Goal: Transaction & Acquisition: Purchase product/service

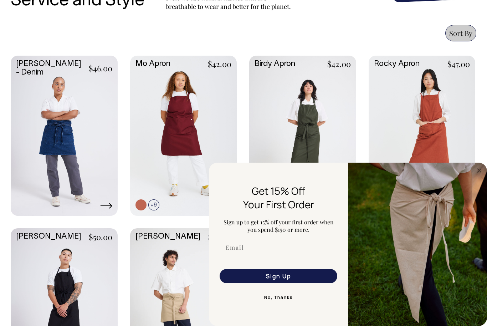
scroll to position [289, 0]
click at [478, 168] on circle "Close dialog" at bounding box center [480, 170] width 8 height 8
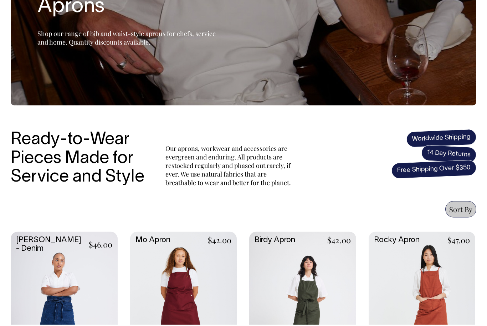
scroll to position [230, 0]
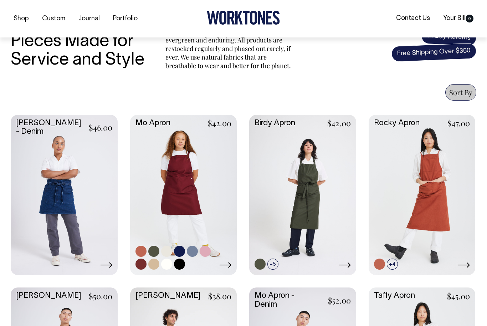
click at [161, 203] on link at bounding box center [183, 194] width 107 height 159
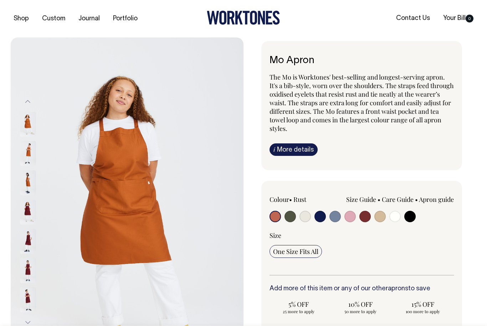
click at [29, 151] on img at bounding box center [28, 153] width 16 height 25
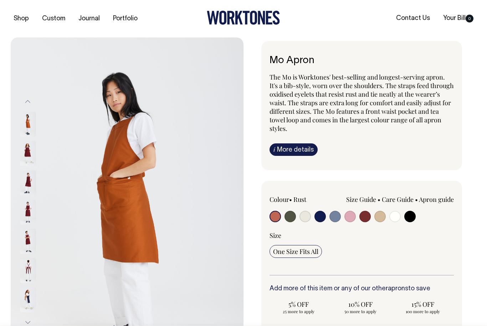
click at [28, 154] on img at bounding box center [28, 153] width 16 height 25
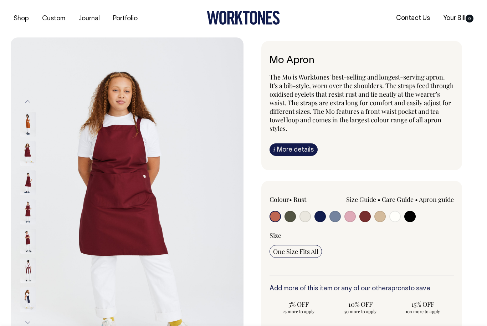
click at [26, 199] on img at bounding box center [28, 211] width 16 height 25
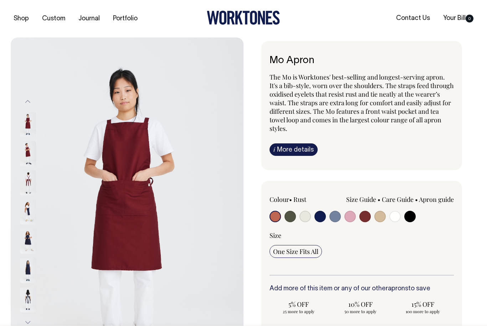
click at [27, 178] on img at bounding box center [28, 182] width 16 height 25
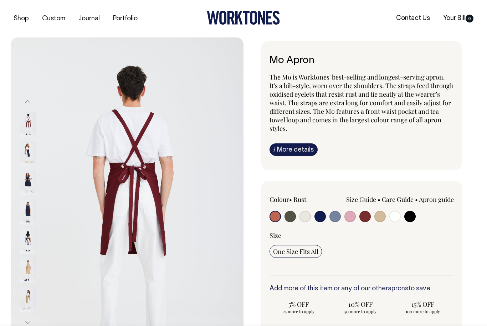
click at [25, 154] on img at bounding box center [28, 153] width 16 height 25
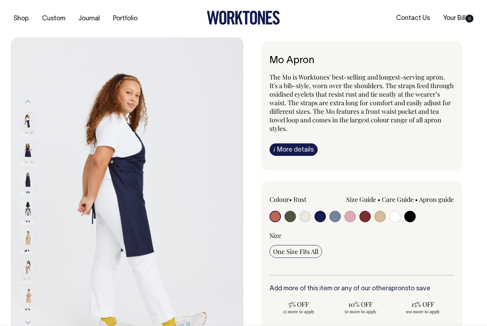
click at [322, 218] on input "radio" at bounding box center [320, 216] width 11 height 11
radio input "true"
select select "Dark Navy"
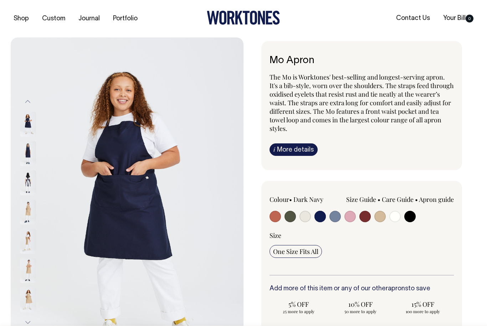
click at [340, 215] on input "radio" at bounding box center [335, 216] width 11 height 11
radio input "true"
select select "Blue/Grey"
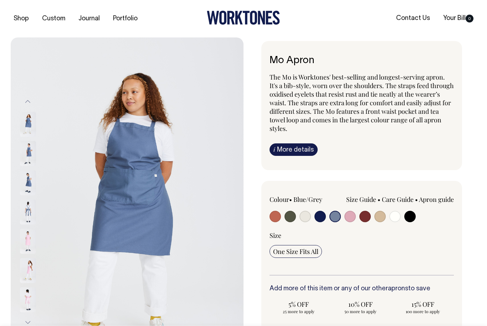
click at [321, 218] on input "radio" at bounding box center [320, 216] width 11 height 11
radio input "true"
select select "Dark Navy"
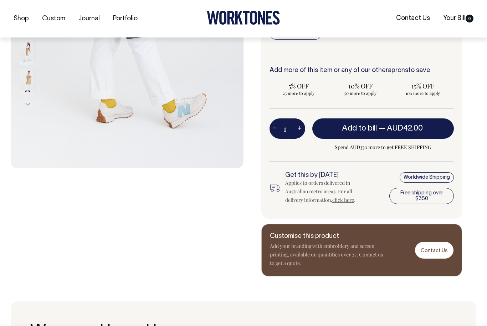
scroll to position [223, 0]
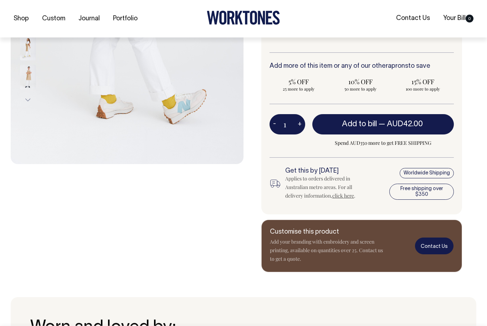
click at [441, 242] on link "Contact Us" at bounding box center [434, 246] width 39 height 17
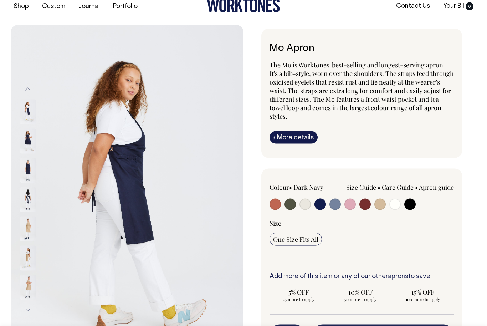
scroll to position [0, 0]
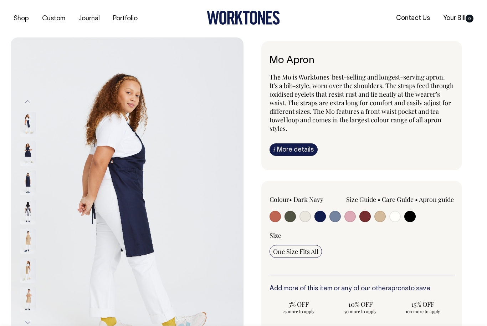
click at [282, 124] on span "The Mo is Worktones' best-selling and longest-serving apron. It's a bib-style, …" at bounding box center [362, 103] width 184 height 60
click at [275, 98] on span "The Mo is Worktones' best-selling and longest-serving apron. It's a bib-style, …" at bounding box center [362, 103] width 184 height 60
